Goal: Information Seeking & Learning: Learn about a topic

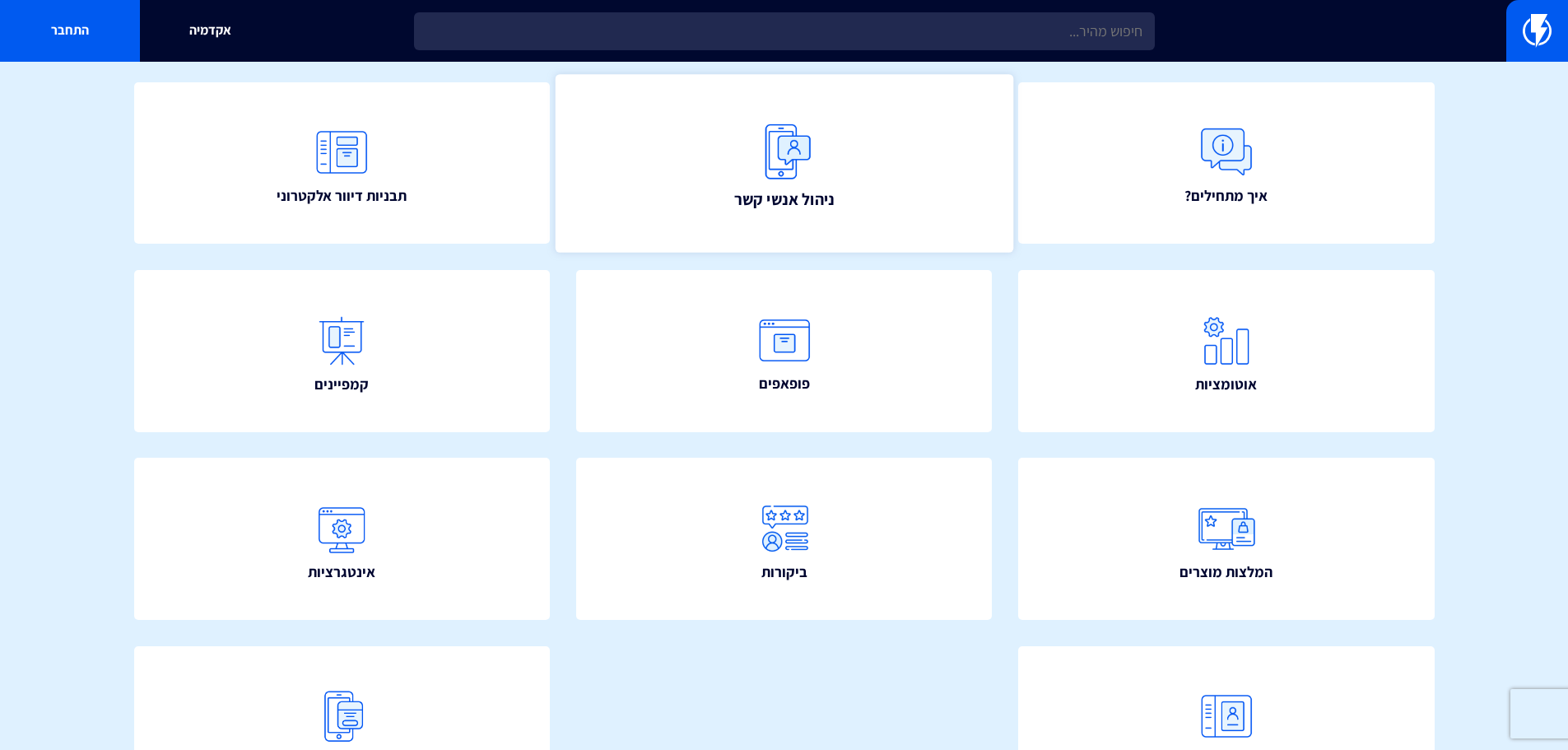
scroll to position [51, 0]
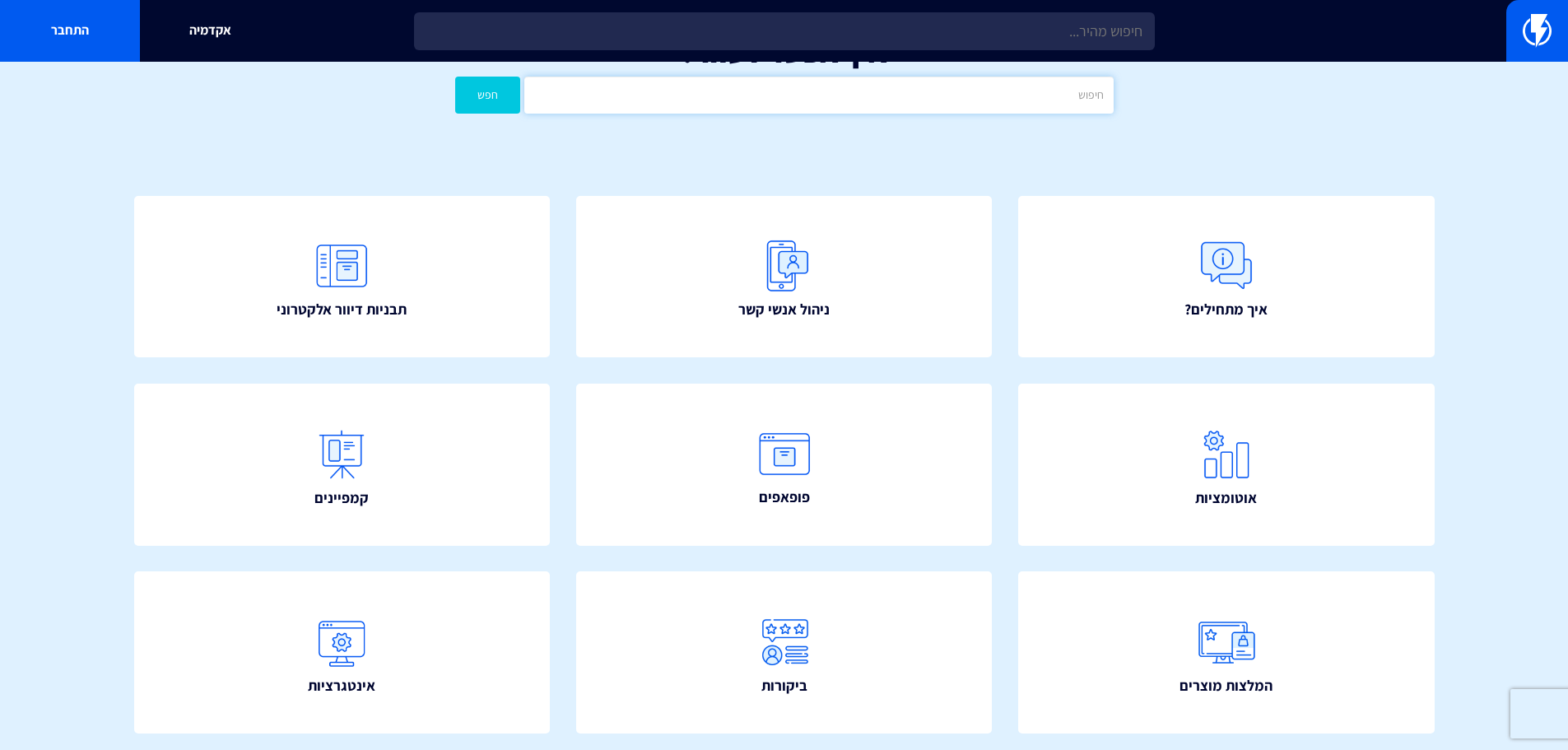
click at [951, 107] on input "text" at bounding box center [818, 95] width 588 height 37
type input "n"
type input "מאסטר"
click at [456, 76] on button "חפש" at bounding box center [488, 95] width 66 height 37
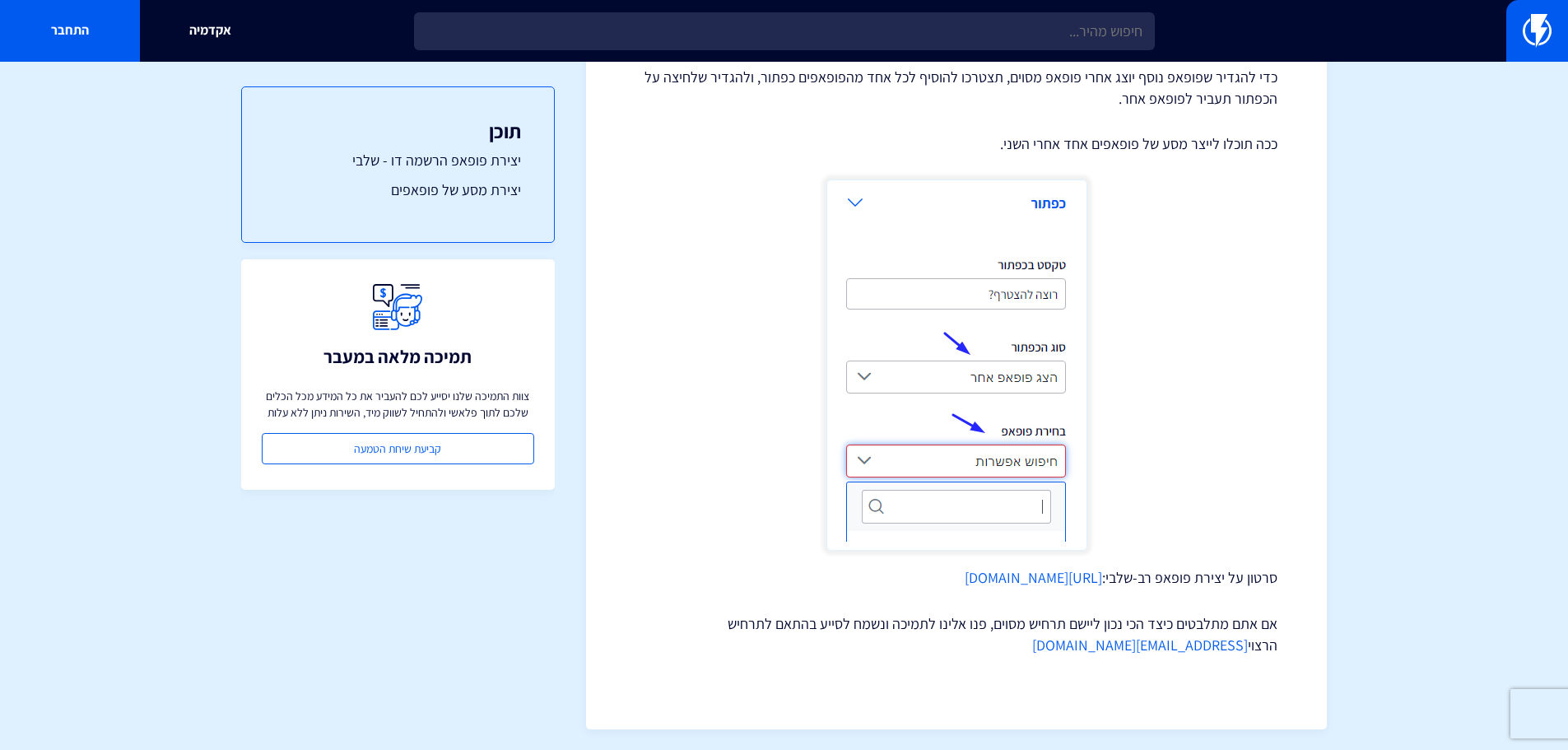
scroll to position [2773, 0]
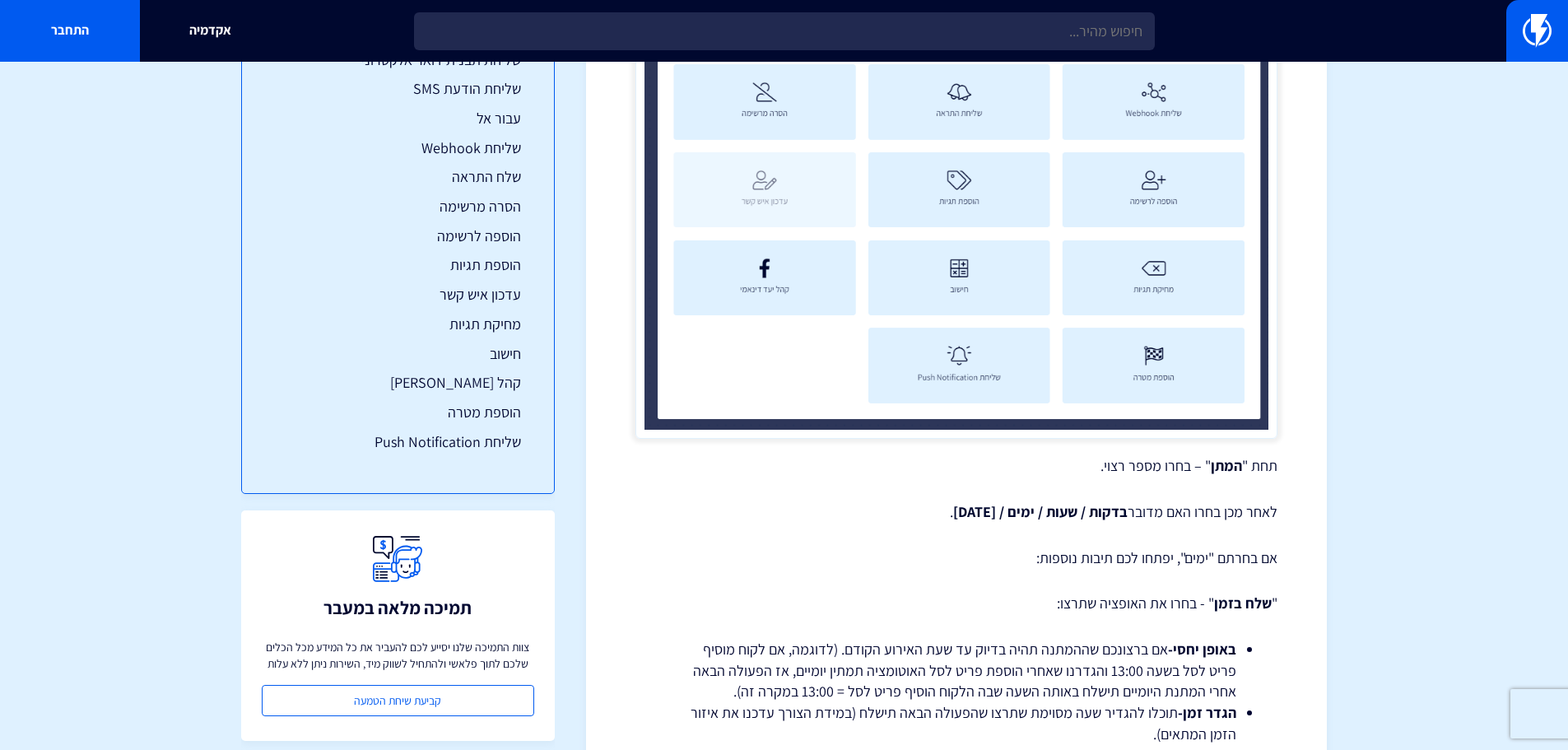
scroll to position [203, 0]
